Goal: Contribute content: Contribute content

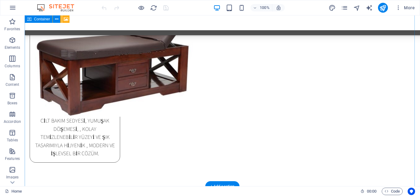
scroll to position [1969, 0]
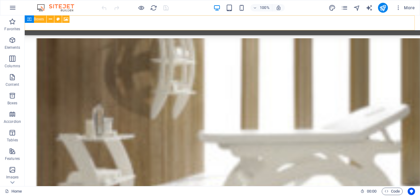
click at [414, 19] on div "Menu" at bounding box center [222, 22] width 395 height 15
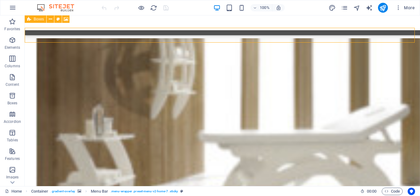
scroll to position [1957, 0]
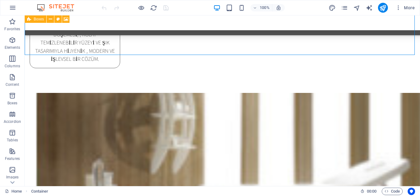
scroll to position [1964, 0]
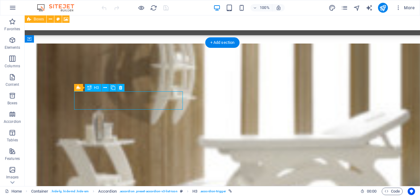
click at [103, 100] on div "Drag here to replace the existing content. Press “Ctrl” if you want to create a…" at bounding box center [222, 100] width 395 height 171
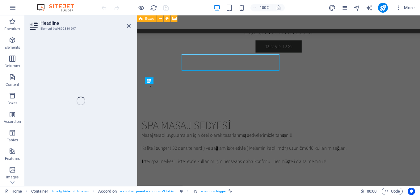
scroll to position [1997, 0]
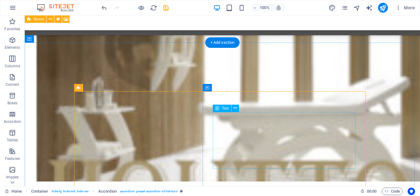
scroll to position [1964, 0]
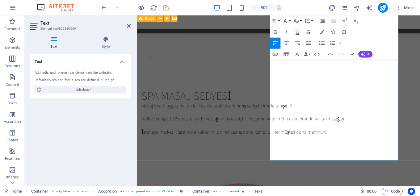
scroll to position [2154, 0]
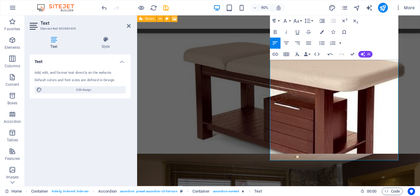
drag, startPoint x: 448, startPoint y: 64, endPoint x: 501, endPoint y: 158, distance: 108.0
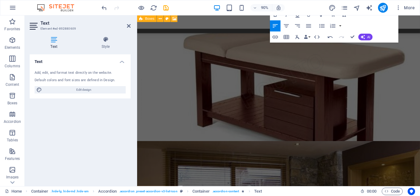
scroll to position [2334, 0]
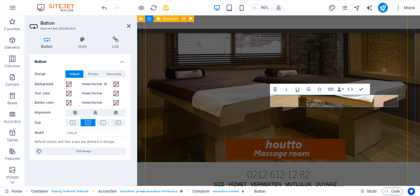
scroll to position [2358, 0]
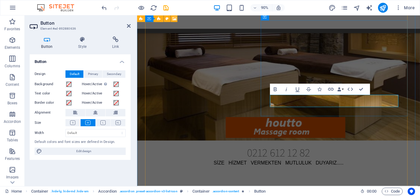
drag, startPoint x: 326, startPoint y: 110, endPoint x: 294, endPoint y: 111, distance: 32.1
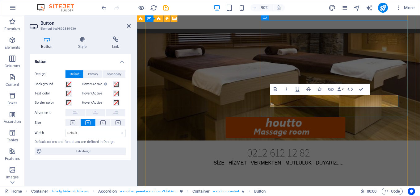
drag, startPoint x: 326, startPoint y: 108, endPoint x: 297, endPoint y: 111, distance: 29.2
drag, startPoint x: 326, startPoint y: 109, endPoint x: 300, endPoint y: 113, distance: 26.2
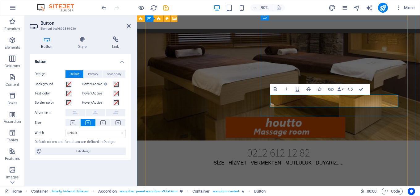
drag, startPoint x: 293, startPoint y: 112, endPoint x: 326, endPoint y: 108, distance: 33.0
drag, startPoint x: 327, startPoint y: 109, endPoint x: 305, endPoint y: 109, distance: 22.5
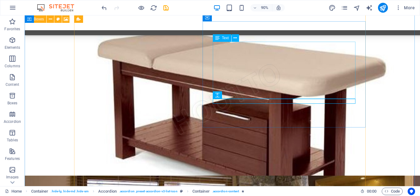
scroll to position [2325, 0]
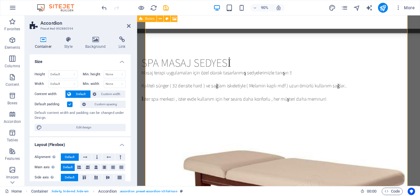
scroll to position [2238, 0]
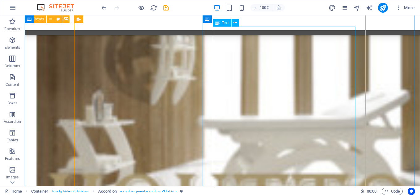
scroll to position [2050, 0]
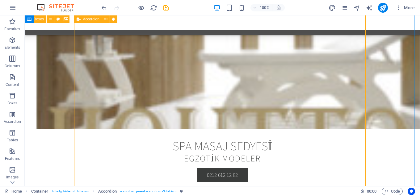
click at [66, 20] on icon at bounding box center [66, 19] width 5 height 6
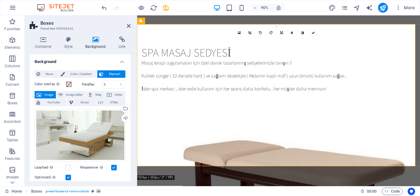
scroll to position [0, 0]
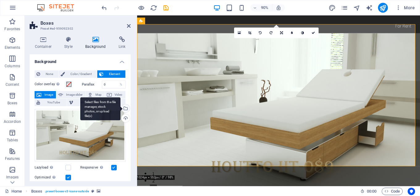
click at [120, 108] on div "Select files from the file manager, stock photos, or upload file(s)" at bounding box center [100, 108] width 40 height 23
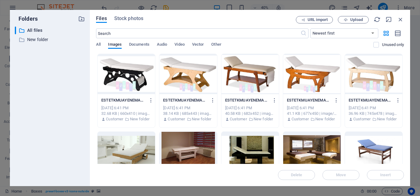
drag, startPoint x: 404, startPoint y: 62, endPoint x: 406, endPoint y: 66, distance: 4.0
click at [406, 66] on div "Files Stock photos URL import Upload ​ Newest first Oldest first Name (A-Z) Nam…" at bounding box center [250, 98] width 320 height 176
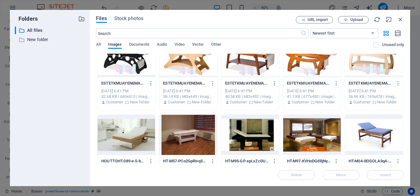
drag, startPoint x: 402, startPoint y: 67, endPoint x: 403, endPoint y: 75, distance: 8.1
click at [403, 75] on div "Drop files here to upload them instantly ESTETKMUAYENEMASASIHOUTTO2-xYY5KXtWltX…" at bounding box center [250, 109] width 308 height 110
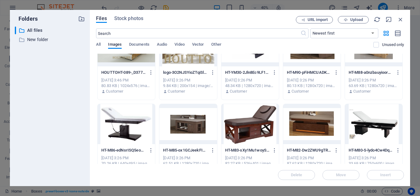
scroll to position [489, 0]
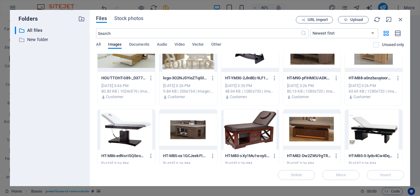
click at [121, 125] on div at bounding box center [126, 130] width 57 height 40
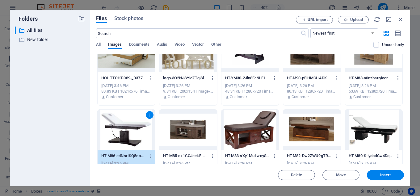
click at [121, 125] on div "1" at bounding box center [126, 130] width 57 height 40
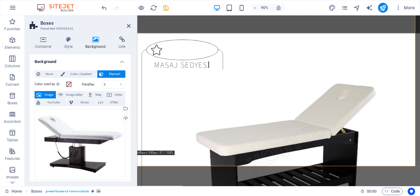
scroll to position [23, 0]
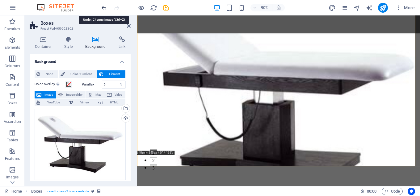
click at [102, 9] on icon "undo" at bounding box center [104, 7] width 7 height 7
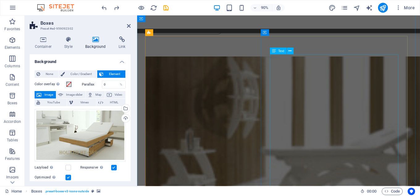
scroll to position [2050, 0]
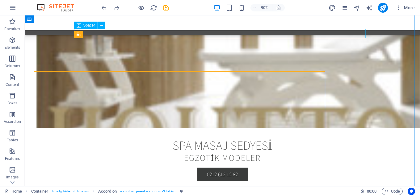
scroll to position [2017, 0]
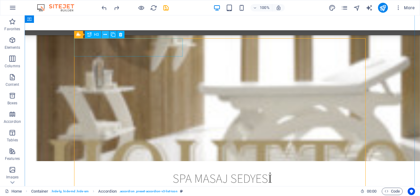
click at [107, 35] on icon at bounding box center [104, 34] width 3 height 6
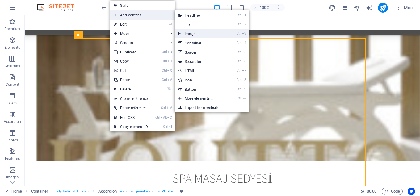
drag, startPoint x: 199, startPoint y: 32, endPoint x: 67, endPoint y: 18, distance: 132.0
click at [199, 32] on link "Ctrl 3 Image" at bounding box center [200, 33] width 51 height 9
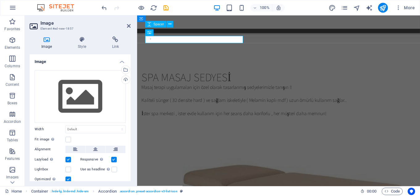
scroll to position [2050, 0]
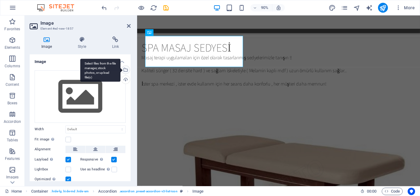
click at [125, 72] on div "Select files from the file manager, stock photos, or upload file(s)" at bounding box center [124, 70] width 9 height 9
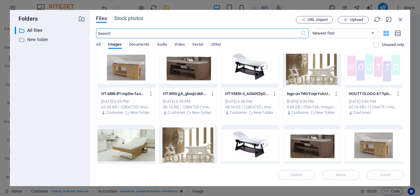
scroll to position [531, 0]
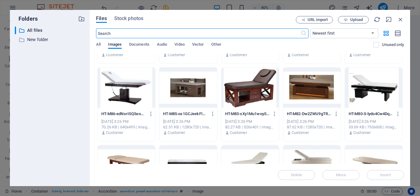
click at [119, 85] on div at bounding box center [126, 88] width 57 height 40
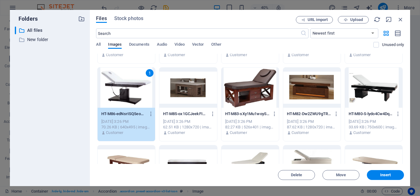
click at [122, 86] on div "1" at bounding box center [126, 88] width 57 height 40
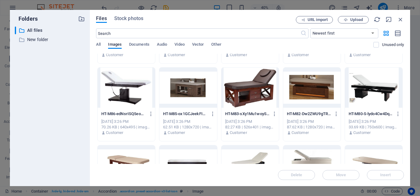
click at [122, 86] on div at bounding box center [126, 88] width 57 height 40
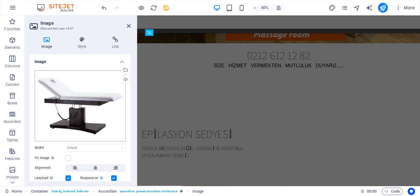
scroll to position [2050, 0]
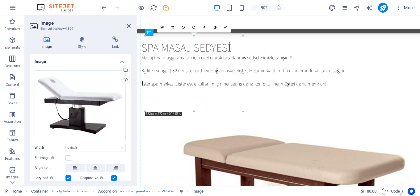
drag, startPoint x: 206, startPoint y: 61, endPoint x: 216, endPoint y: 127, distance: 66.9
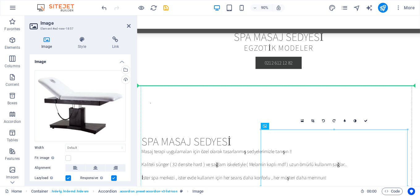
scroll to position [1946, 0]
drag, startPoint x: 408, startPoint y: 141, endPoint x: 163, endPoint y: 175, distance: 248.2
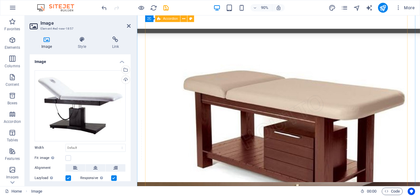
scroll to position [2318, 0]
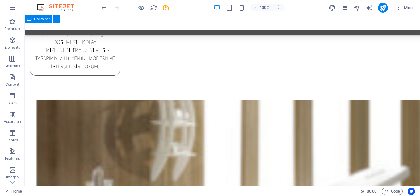
scroll to position [2057, 0]
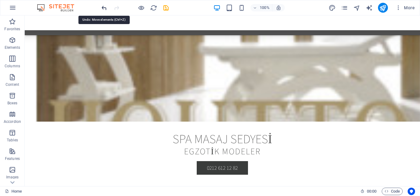
click at [106, 7] on icon "undo" at bounding box center [104, 7] width 7 height 7
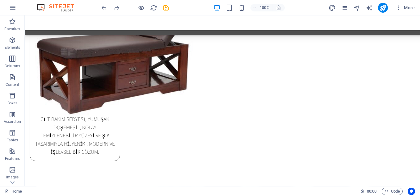
scroll to position [1973, 0]
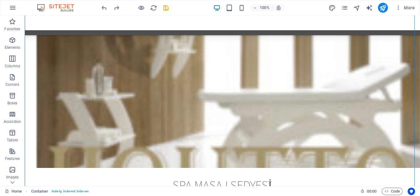
drag, startPoint x: 125, startPoint y: 95, endPoint x: 117, endPoint y: 165, distance: 69.9
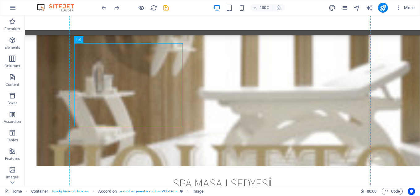
drag, startPoint x: 122, startPoint y: 55, endPoint x: 151, endPoint y: 158, distance: 107.3
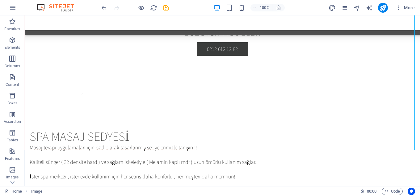
scroll to position [1953, 0]
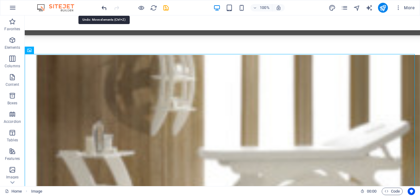
click at [104, 7] on icon "undo" at bounding box center [104, 7] width 7 height 7
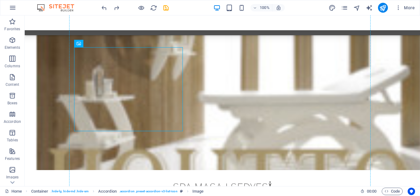
scroll to position [2009, 0]
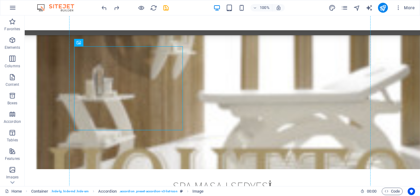
drag, startPoint x: 115, startPoint y: 64, endPoint x: 109, endPoint y: 167, distance: 103.3
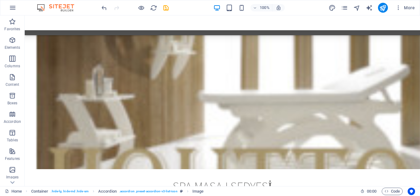
scroll to position [2057, 0]
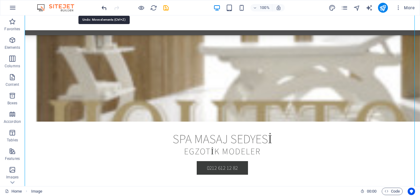
click at [105, 8] on icon "undo" at bounding box center [104, 7] width 7 height 7
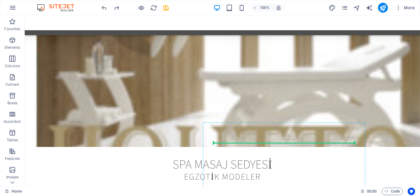
scroll to position [2036, 0]
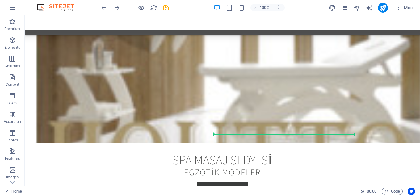
drag, startPoint x: 121, startPoint y: 65, endPoint x: 245, endPoint y: 154, distance: 153.1
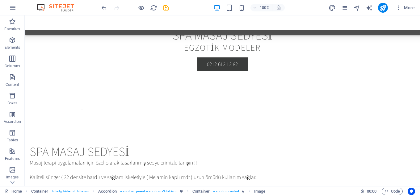
scroll to position [2379, 0]
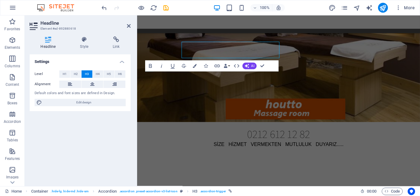
scroll to position [2412, 0]
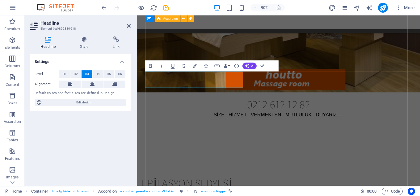
drag, startPoint x: 222, startPoint y: 141, endPoint x: 532, endPoint y: 75, distance: 316.9
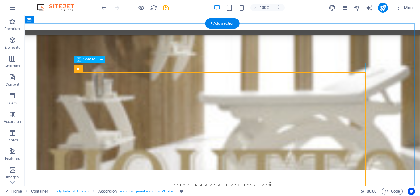
scroll to position [1983, 0]
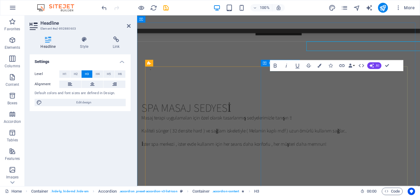
scroll to position [2016, 0]
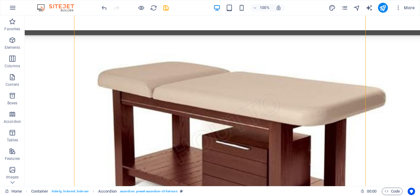
scroll to position [2379, 0]
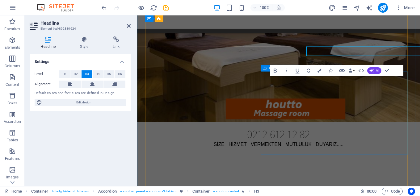
scroll to position [2412, 0]
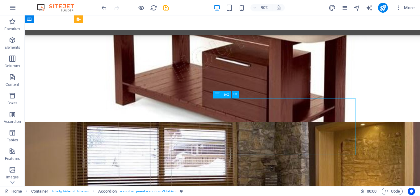
scroll to position [2379, 0]
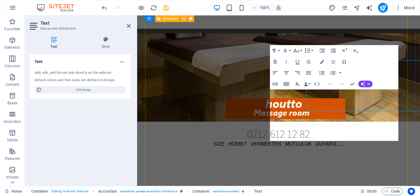
scroll to position [2412, 0]
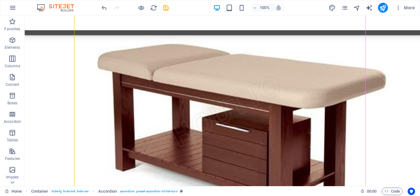
scroll to position [2178, 0]
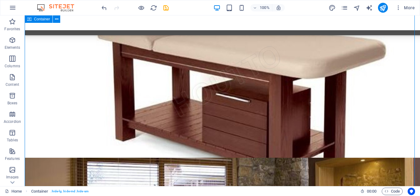
scroll to position [2388, 0]
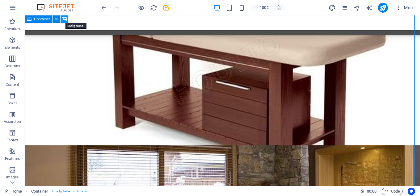
click at [65, 19] on icon at bounding box center [64, 19] width 5 height 6
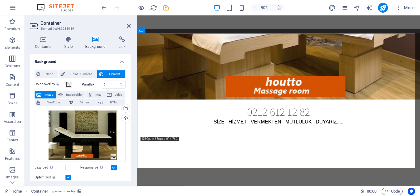
scroll to position [1070, 0]
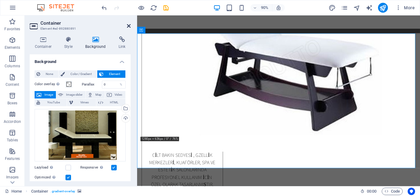
click at [128, 24] on icon at bounding box center [129, 25] width 4 height 5
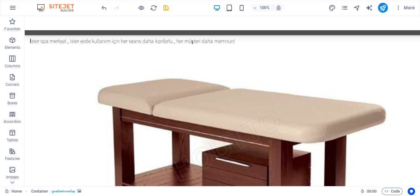
scroll to position [2346, 0]
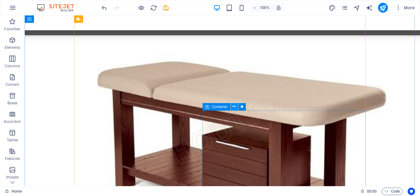
click at [236, 106] on icon at bounding box center [233, 106] width 3 height 6
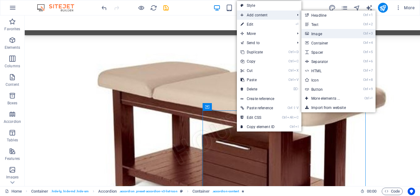
click at [315, 34] on link "Ctrl 3 Image" at bounding box center [326, 33] width 51 height 9
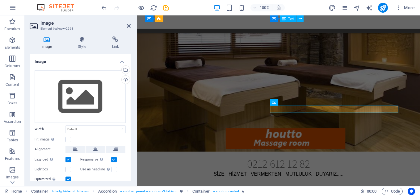
scroll to position [2379, 0]
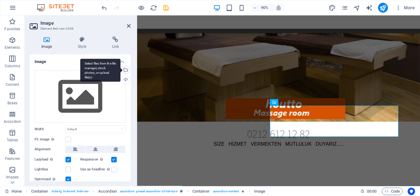
click at [127, 69] on div "Select files from the file manager, stock photos, or upload file(s)" at bounding box center [124, 70] width 9 height 9
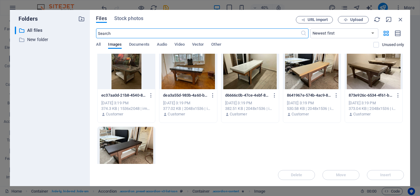
scroll to position [841, 0]
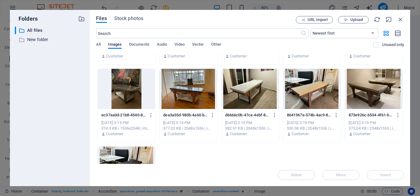
click at [369, 90] on div at bounding box center [373, 89] width 57 height 40
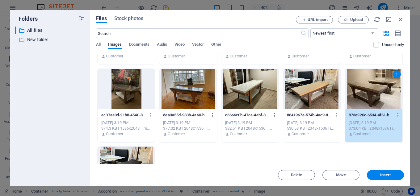
click at [247, 88] on div at bounding box center [249, 89] width 57 height 40
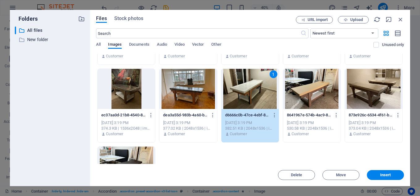
click at [253, 86] on div "1" at bounding box center [249, 89] width 57 height 40
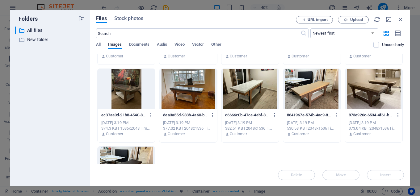
click at [253, 86] on div at bounding box center [249, 89] width 57 height 40
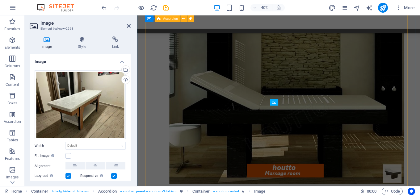
scroll to position [2379, 0]
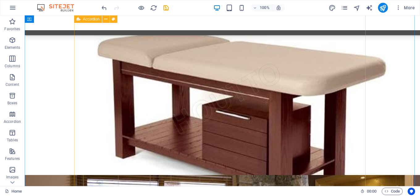
scroll to position [2528, 0]
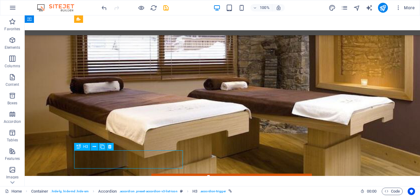
click at [105, 159] on div "Drag here to replace the existing content. Press “Ctrl” if you want to create a…" at bounding box center [222, 100] width 395 height 171
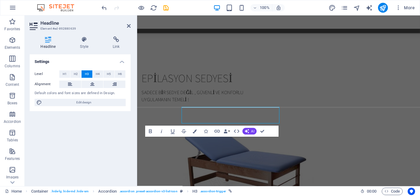
scroll to position [2561, 0]
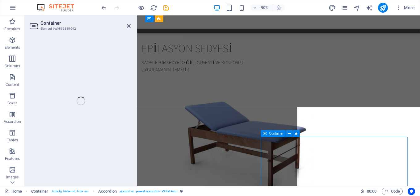
drag, startPoint x: 330, startPoint y: 161, endPoint x: 347, endPoint y: 158, distance: 17.3
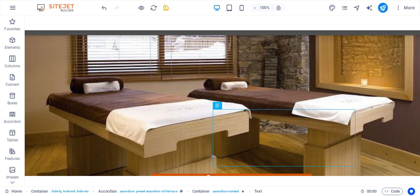
scroll to position [2602, 0]
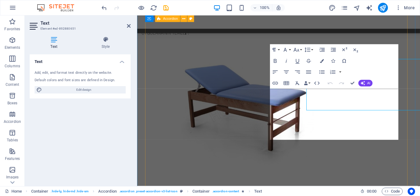
scroll to position [2635, 0]
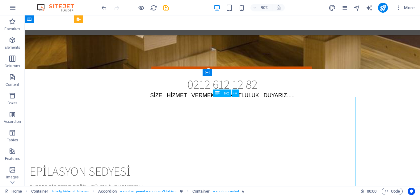
scroll to position [2602, 0]
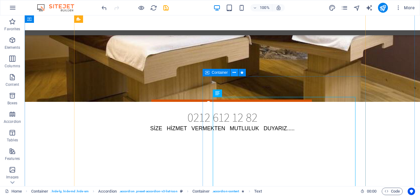
click at [234, 73] on icon at bounding box center [233, 72] width 3 height 6
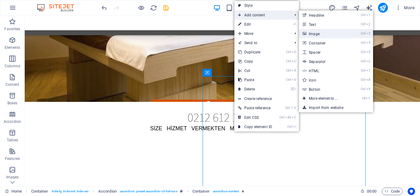
drag, startPoint x: 323, startPoint y: 33, endPoint x: 206, endPoint y: 20, distance: 117.8
click at [323, 33] on link "Ctrl 3 Image" at bounding box center [324, 33] width 51 height 9
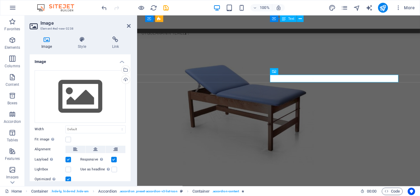
scroll to position [2635, 0]
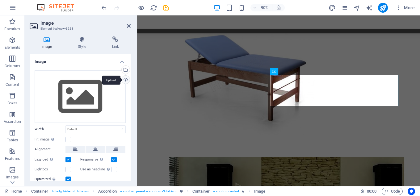
click at [125, 79] on div "Upload" at bounding box center [124, 80] width 9 height 9
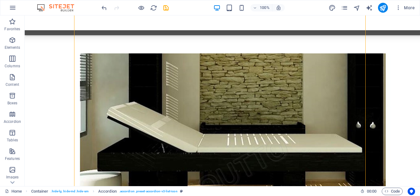
scroll to position [2961, 0]
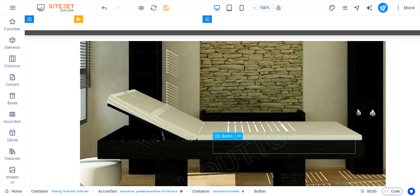
drag, startPoint x: 250, startPoint y: 145, endPoint x: 150, endPoint y: 160, distance: 101.1
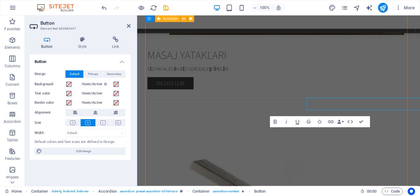
scroll to position [2994, 0]
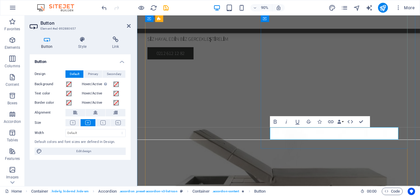
drag, startPoint x: 323, startPoint y: 156, endPoint x: 532, endPoint y: 185, distance: 210.3
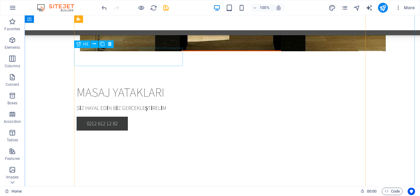
scroll to position [3096, 0]
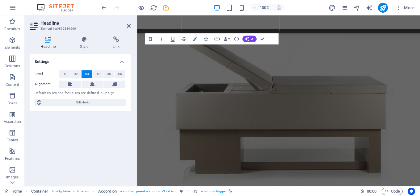
scroll to position [3129, 0]
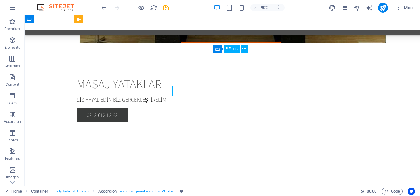
scroll to position [3097, 0]
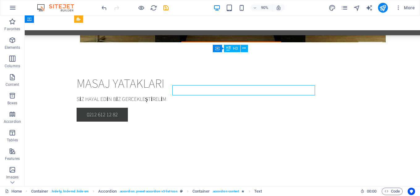
scroll to position [3097, 0]
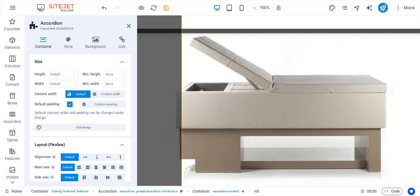
scroll to position [3130, 0]
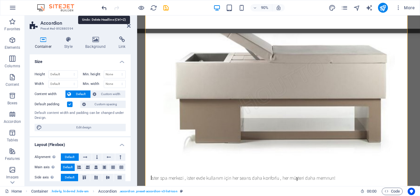
click at [104, 8] on icon "undo" at bounding box center [104, 7] width 7 height 7
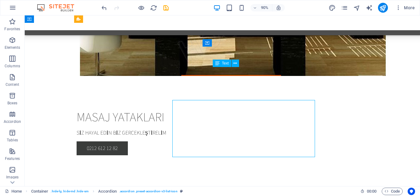
scroll to position [3098, 0]
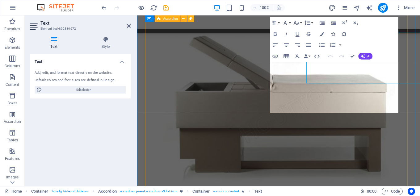
scroll to position [3131, 0]
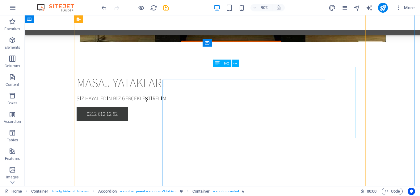
scroll to position [3098, 0]
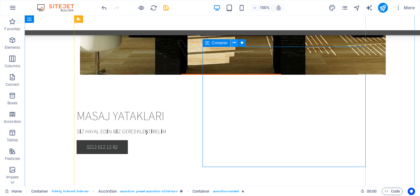
click at [235, 42] on icon at bounding box center [233, 43] width 3 height 6
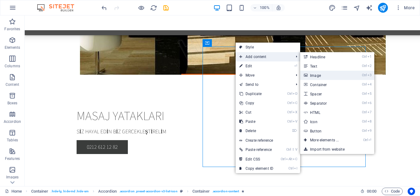
drag, startPoint x: 321, startPoint y: 74, endPoint x: 203, endPoint y: 65, distance: 117.6
click at [321, 74] on link "Ctrl 3 Image" at bounding box center [325, 75] width 51 height 9
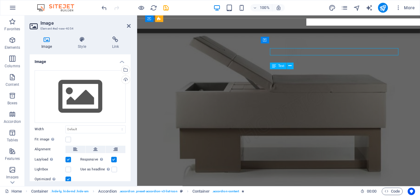
scroll to position [3131, 0]
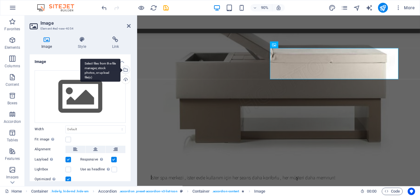
click at [125, 70] on div "Select files from the file manager, stock photos, or upload file(s)" at bounding box center [124, 70] width 9 height 9
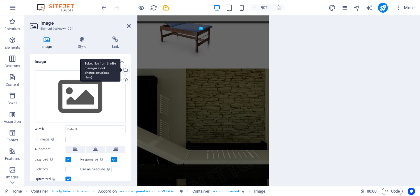
scroll to position [3546, 0]
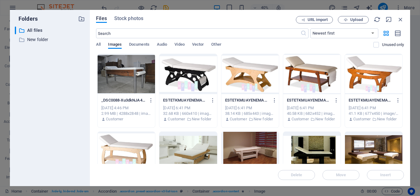
drag, startPoint x: 402, startPoint y: 58, endPoint x: 402, endPoint y: 77, distance: 19.8
drag, startPoint x: 404, startPoint y: 61, endPoint x: 403, endPoint y: 71, distance: 10.5
click at [403, 71] on div "Files Stock photos URL import Upload ​ Newest first Oldest first Name (A-Z) Nam…" at bounding box center [250, 98] width 320 height 176
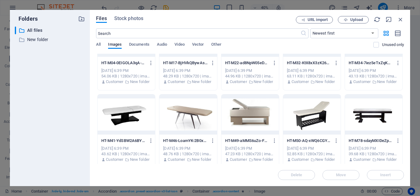
scroll to position [353, 0]
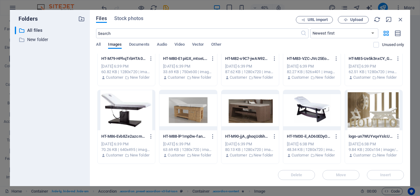
click at [254, 111] on div at bounding box center [249, 110] width 57 height 40
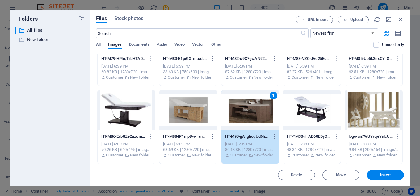
click at [253, 113] on div "1" at bounding box center [249, 110] width 57 height 40
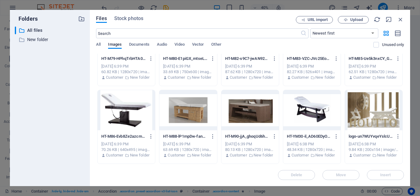
click at [253, 113] on div at bounding box center [249, 110] width 57 height 40
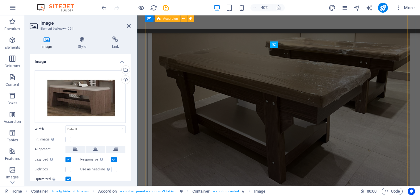
scroll to position [3131, 0]
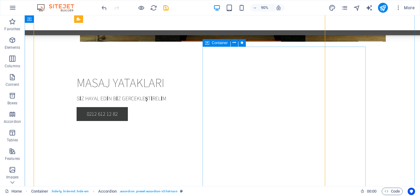
scroll to position [3098, 0]
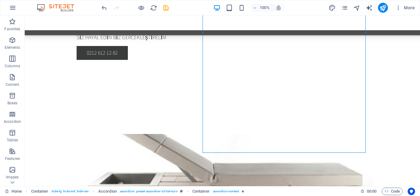
scroll to position [3192, 0]
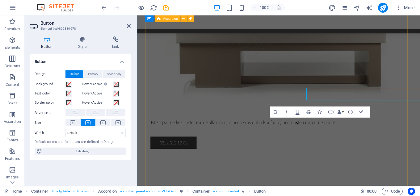
scroll to position [3225, 0]
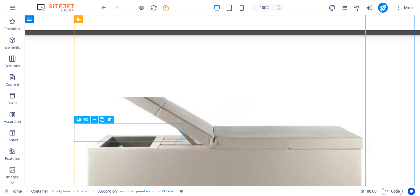
scroll to position [3241, 0]
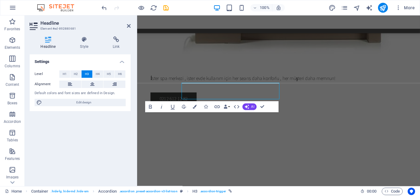
scroll to position [3274, 0]
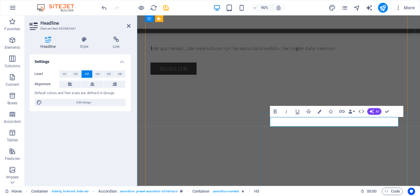
drag, startPoint x: 408, startPoint y: 162, endPoint x: 493, endPoint y: 146, distance: 86.5
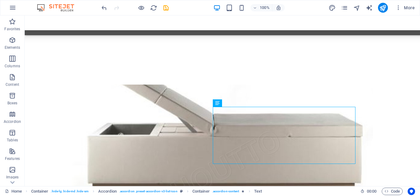
scroll to position [3278, 0]
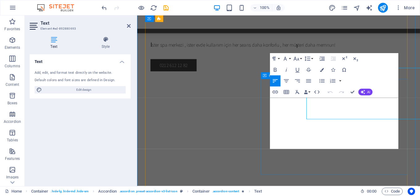
scroll to position [3311, 0]
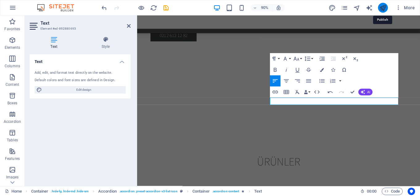
click at [384, 6] on icon "publish" at bounding box center [382, 7] width 7 height 7
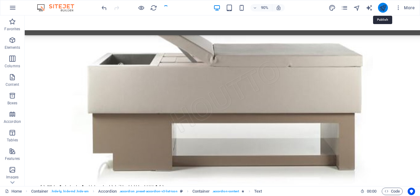
checkbox input "false"
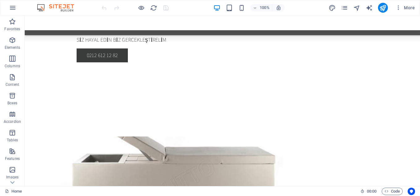
scroll to position [3313, 0]
